Goal: Task Accomplishment & Management: Manage account settings

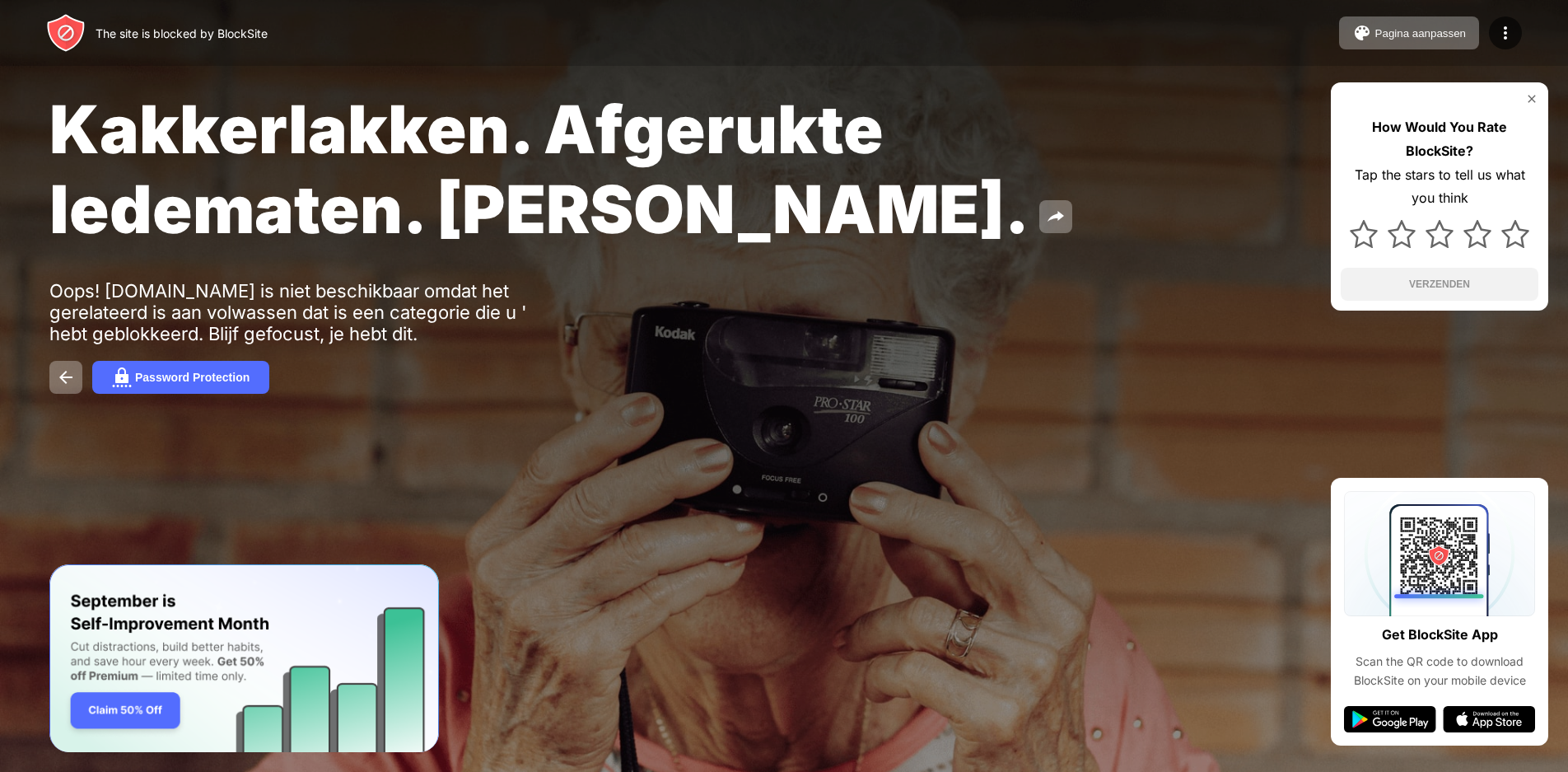
click at [106, 36] on div "The site is blocked by BlockSite" at bounding box center [182, 33] width 172 height 14
click at [69, 35] on img at bounding box center [66, 32] width 39 height 39
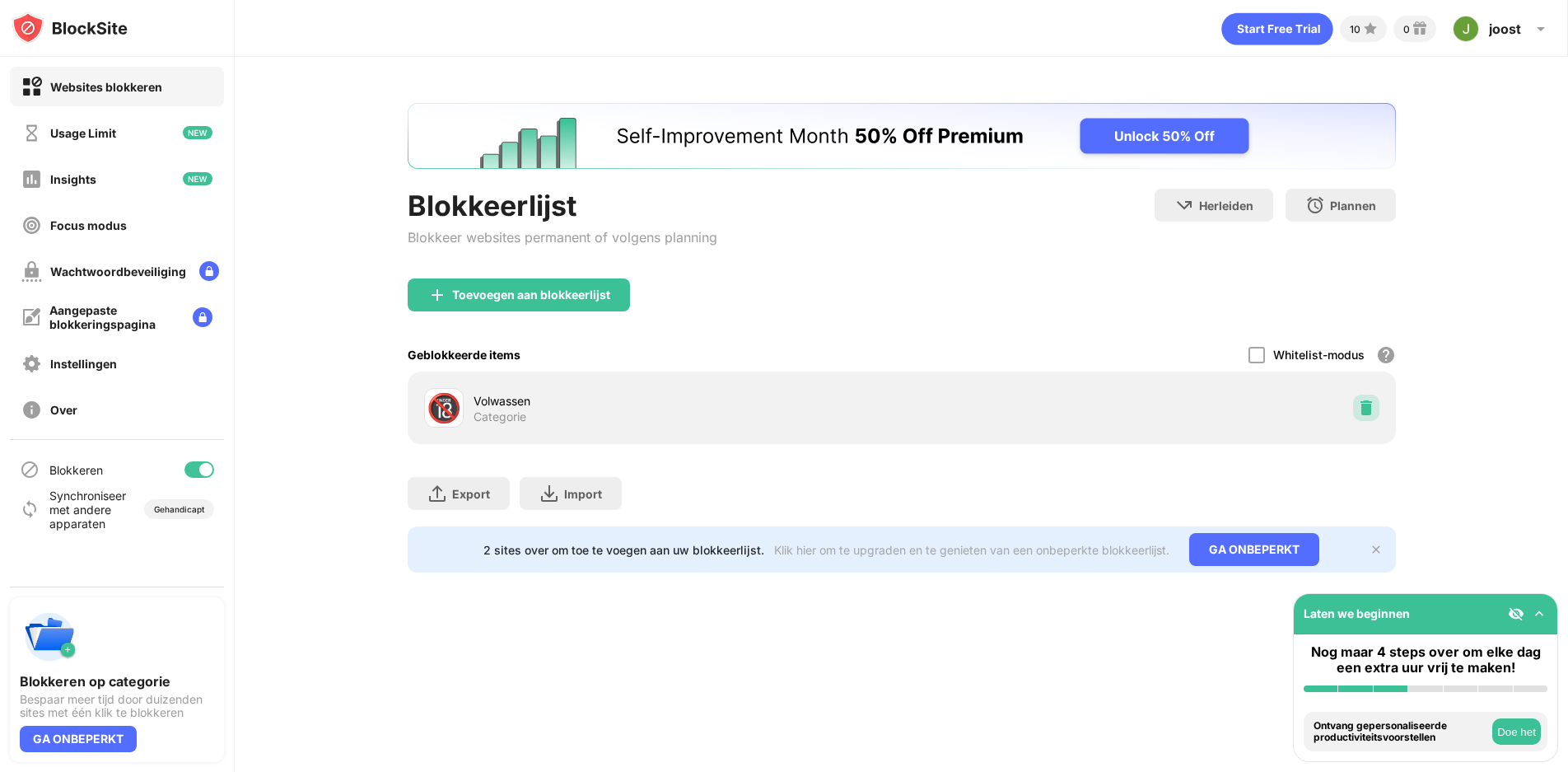
click at [1365, 410] on img at bounding box center [1365, 408] width 17 height 17
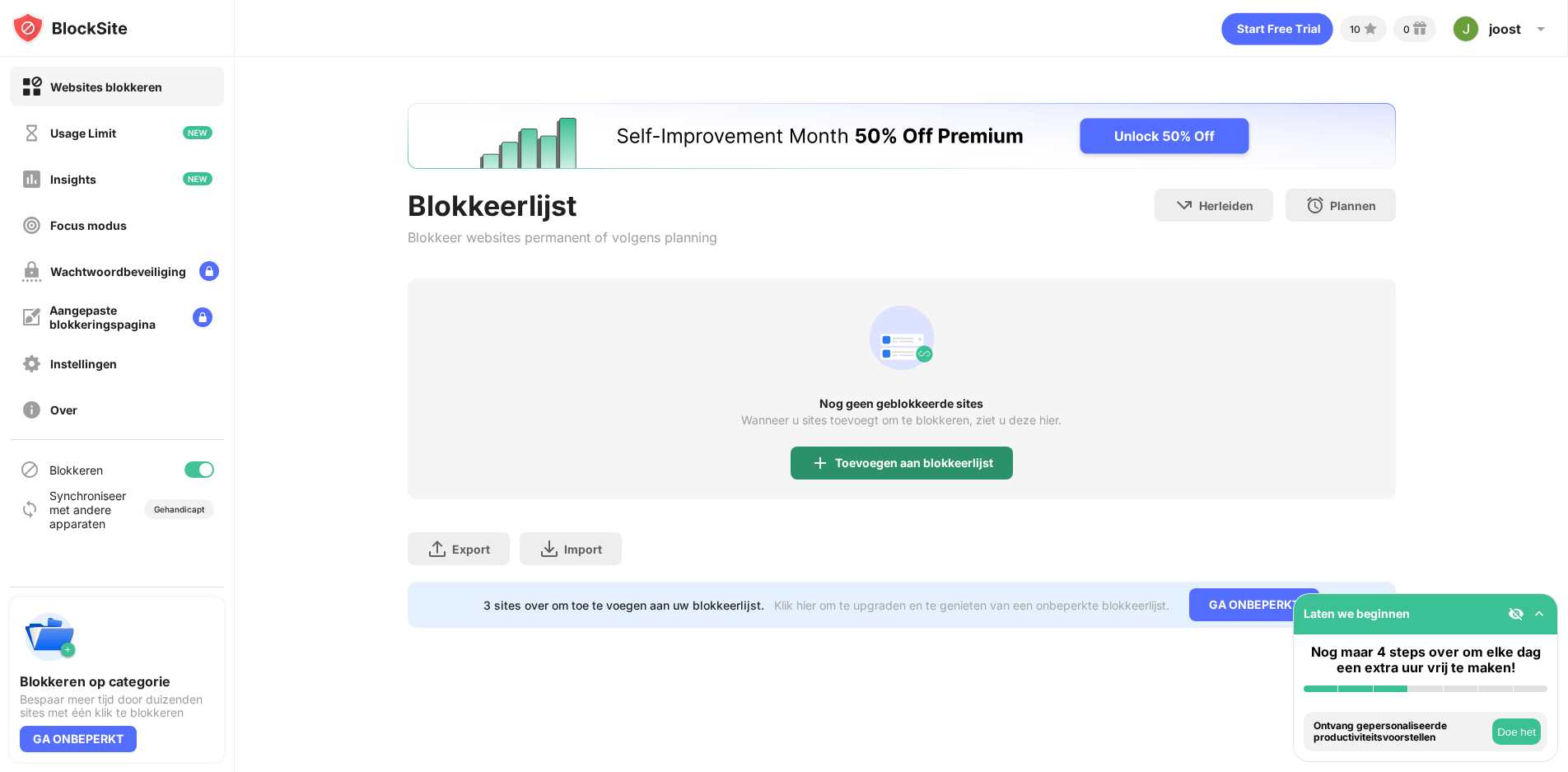
click at [954, 476] on div "Toevoegen aan blokkeerlijst" at bounding box center [901, 463] width 222 height 33
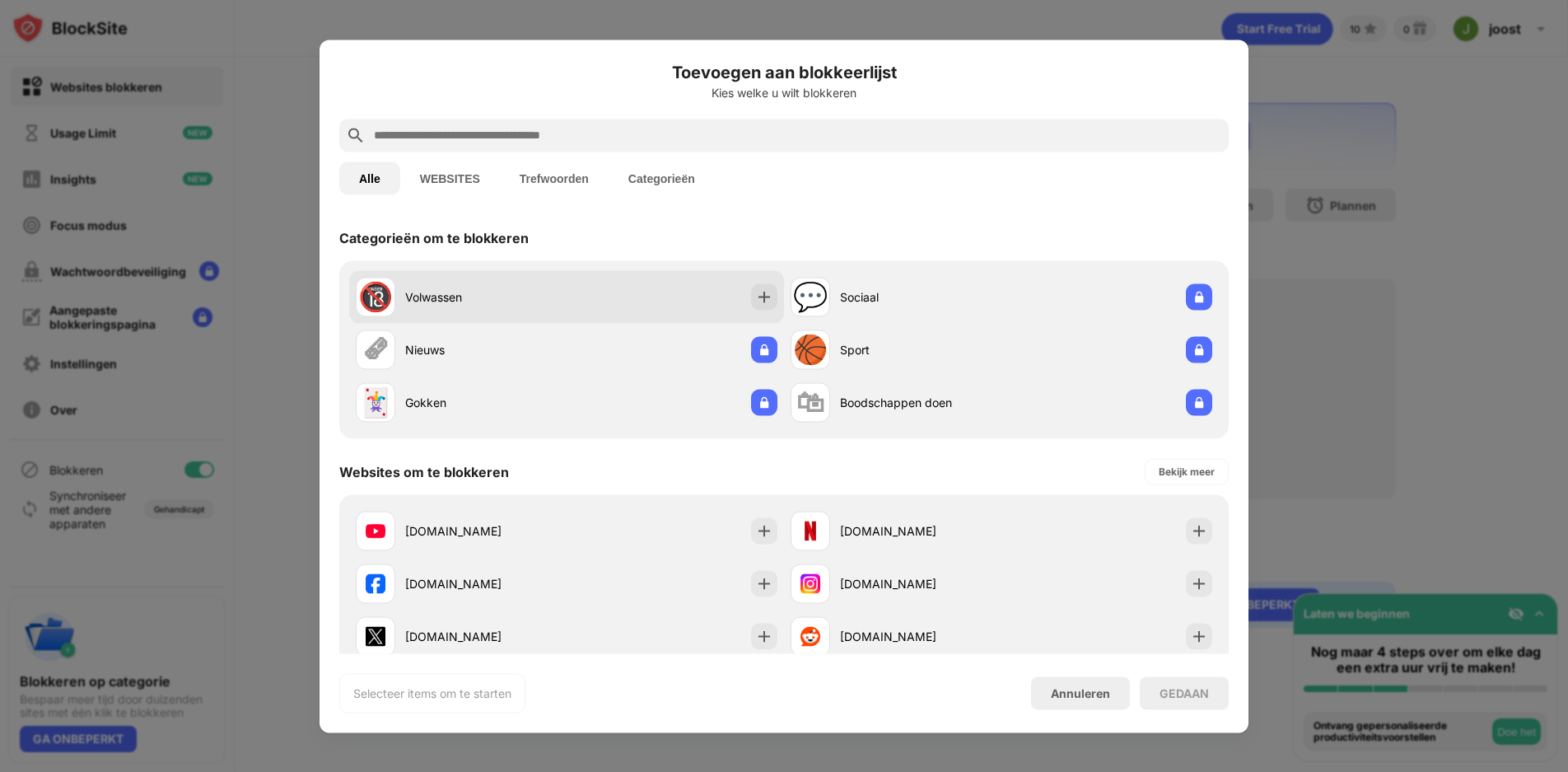
click at [586, 296] on div "🔞 Volwassen" at bounding box center [566, 297] width 435 height 53
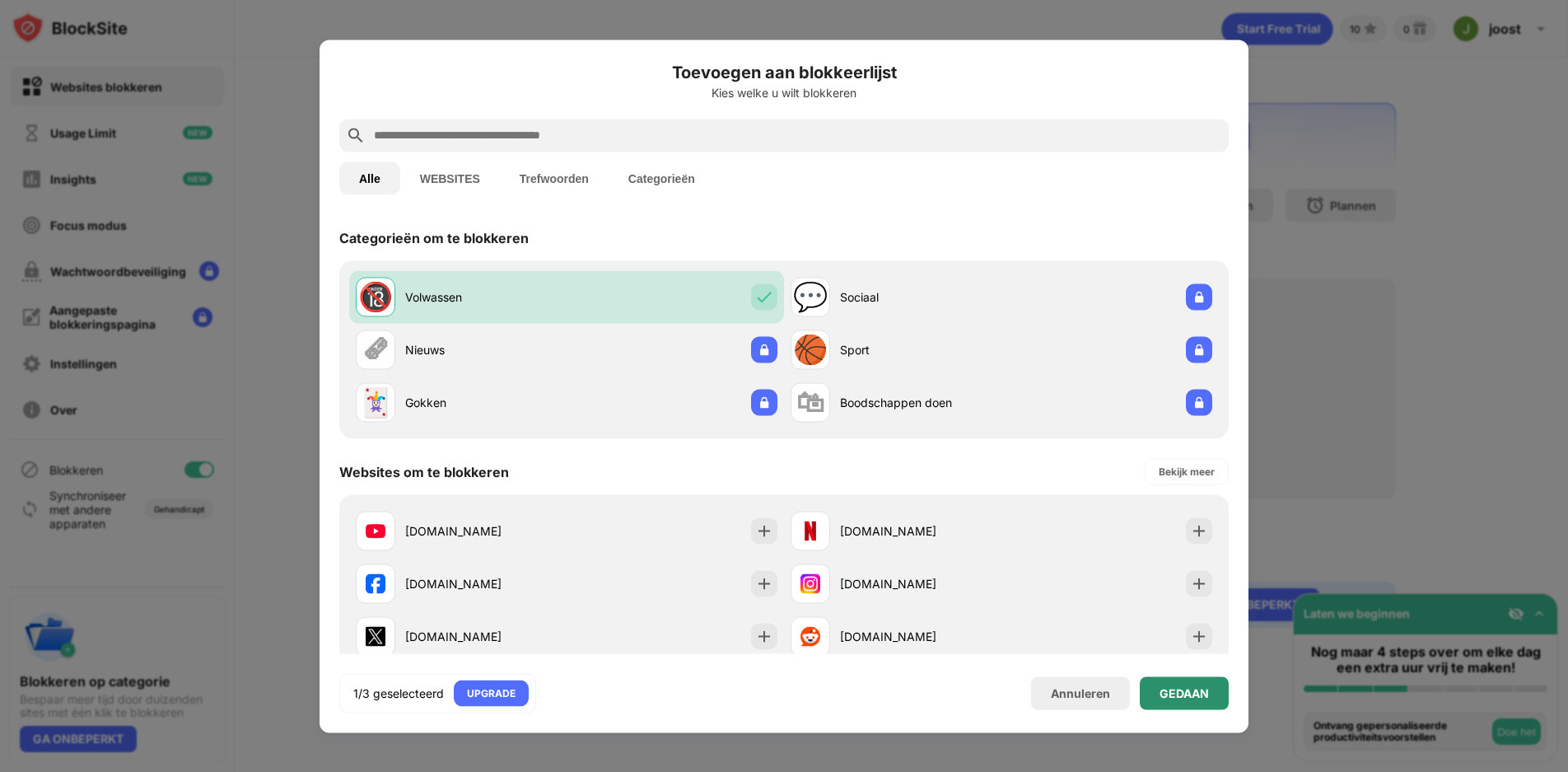
click at [1174, 696] on div "GEDAAN" at bounding box center [1184, 692] width 49 height 13
